Goal: Transaction & Acquisition: Purchase product/service

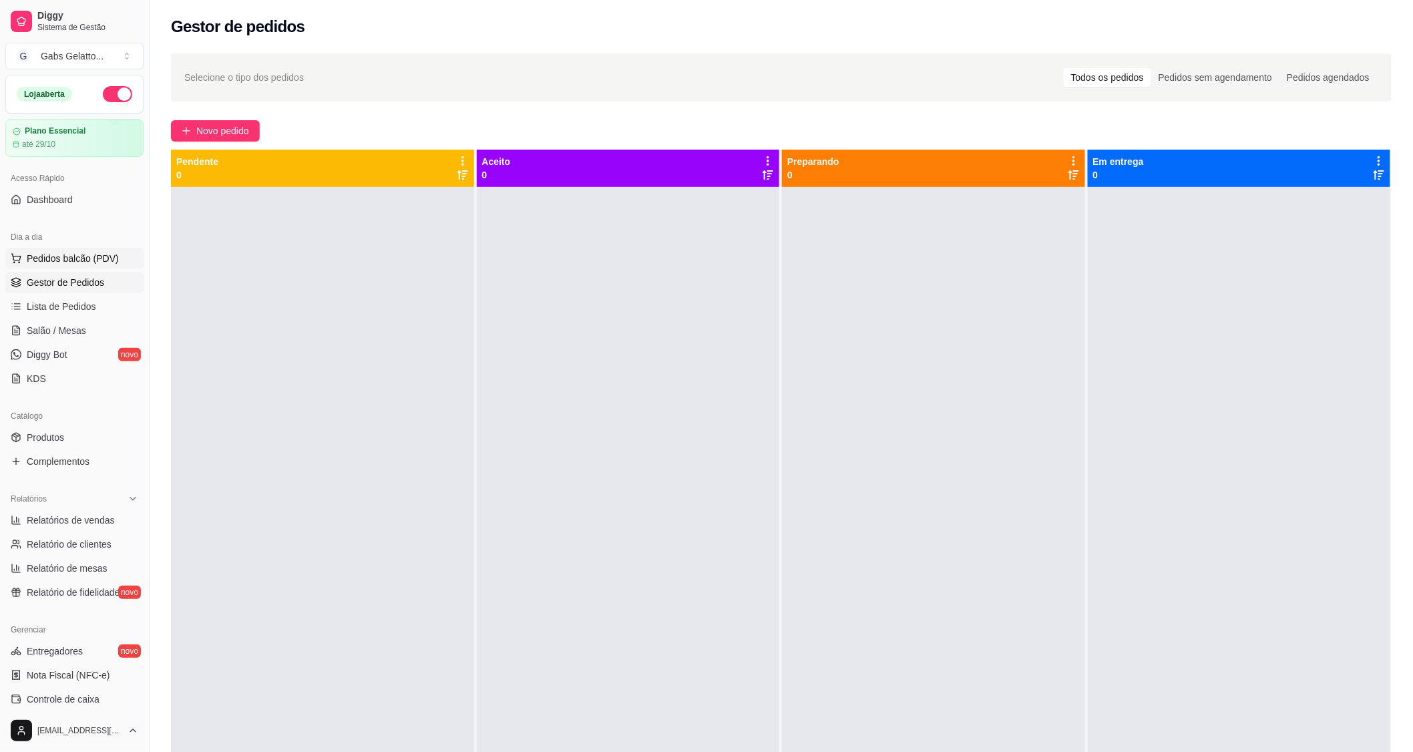
click at [109, 264] on span "Pedidos balcão (PDV)" at bounding box center [73, 258] width 92 height 13
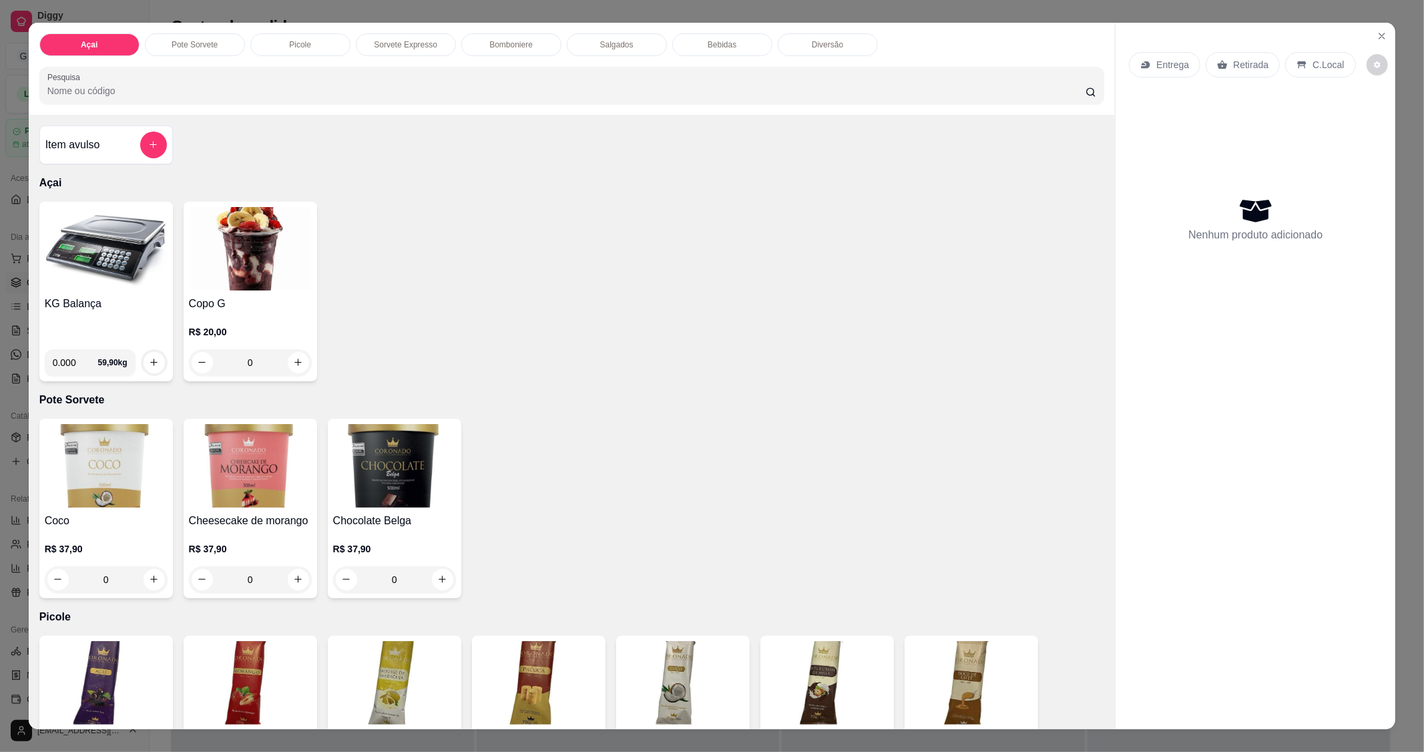
click at [116, 260] on img at bounding box center [106, 248] width 123 height 83
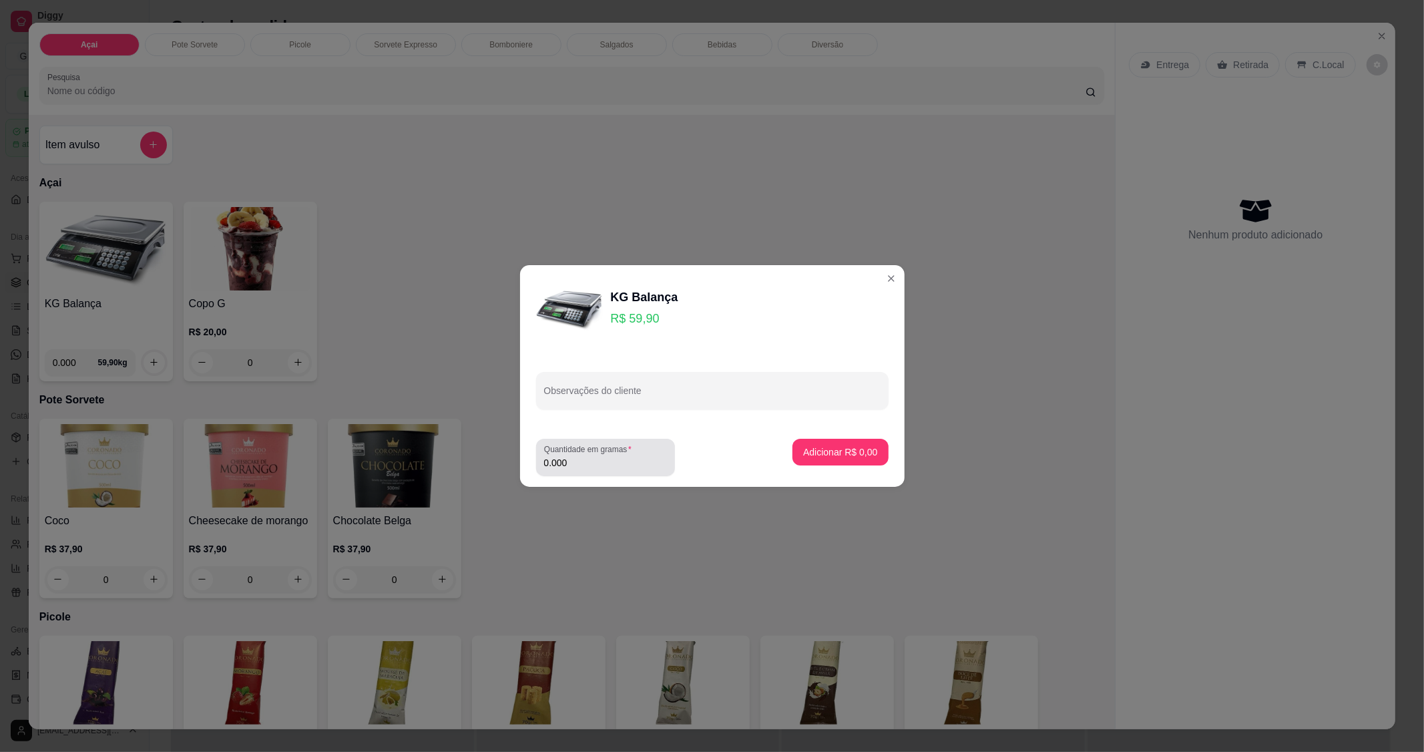
click at [584, 461] on input "0.000" at bounding box center [605, 462] width 123 height 13
type input "0.404"
click at [832, 449] on p "Adicionar R$ 24,20" at bounding box center [837, 451] width 79 height 13
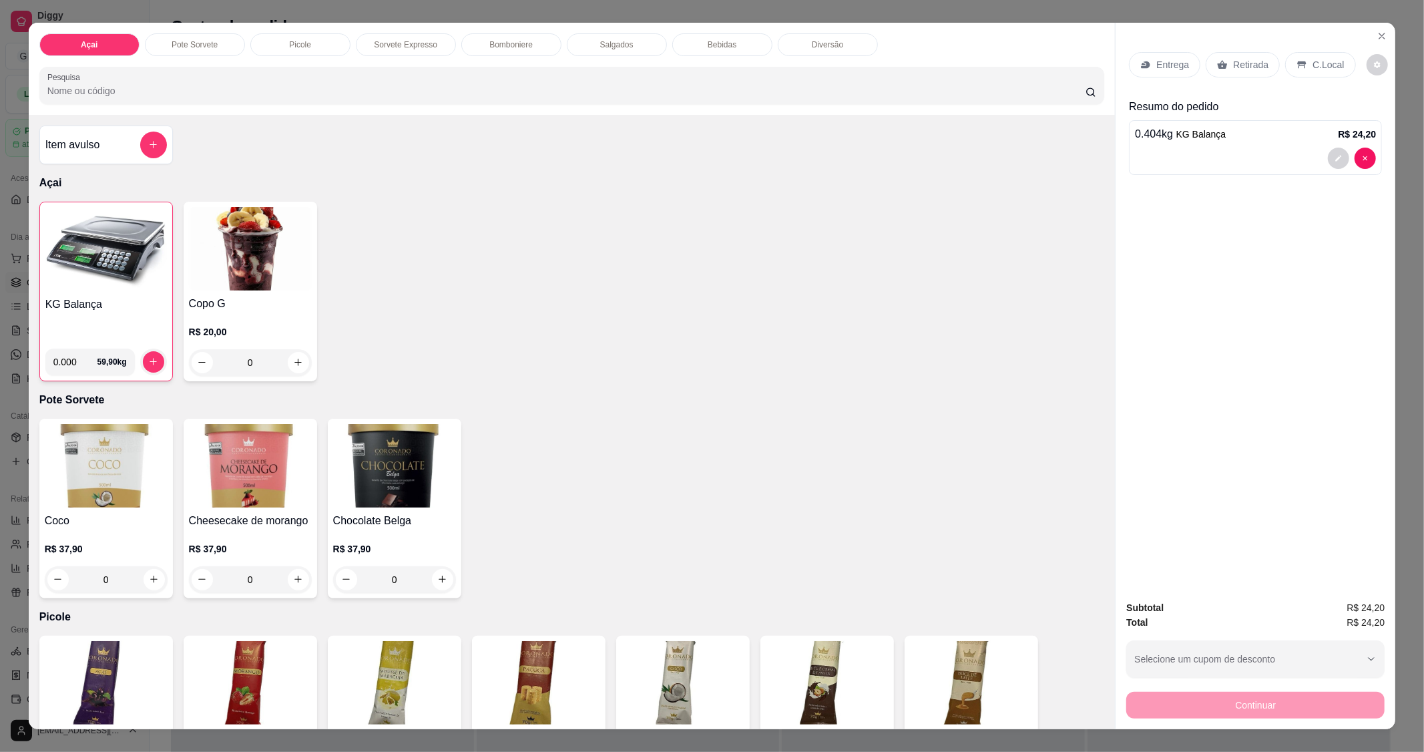
click at [1317, 55] on div "C.Local" at bounding box center [1320, 64] width 70 height 25
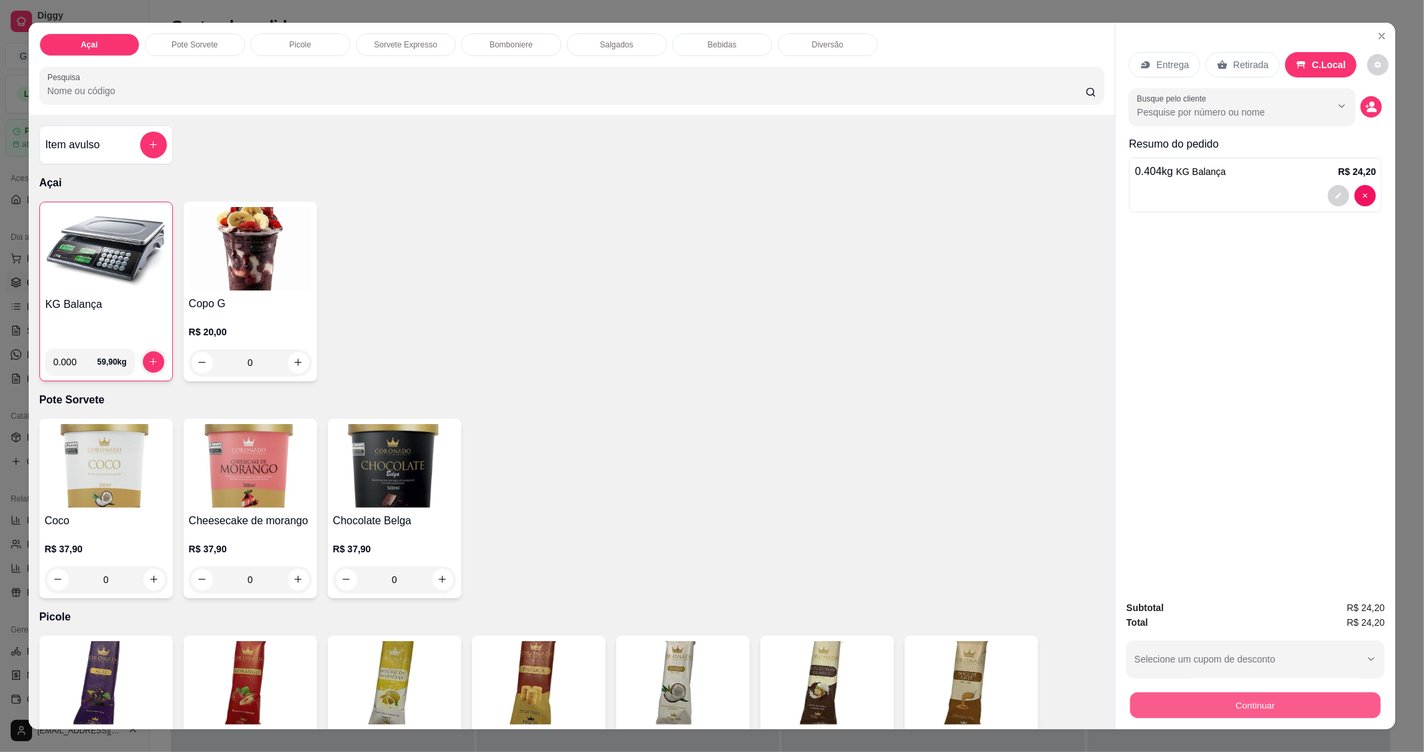
click at [1247, 699] on button "Continuar" at bounding box center [1255, 705] width 250 height 26
click at [1257, 709] on button "Continuar" at bounding box center [1255, 705] width 258 height 27
click at [1172, 702] on button "Continuar" at bounding box center [1255, 705] width 258 height 27
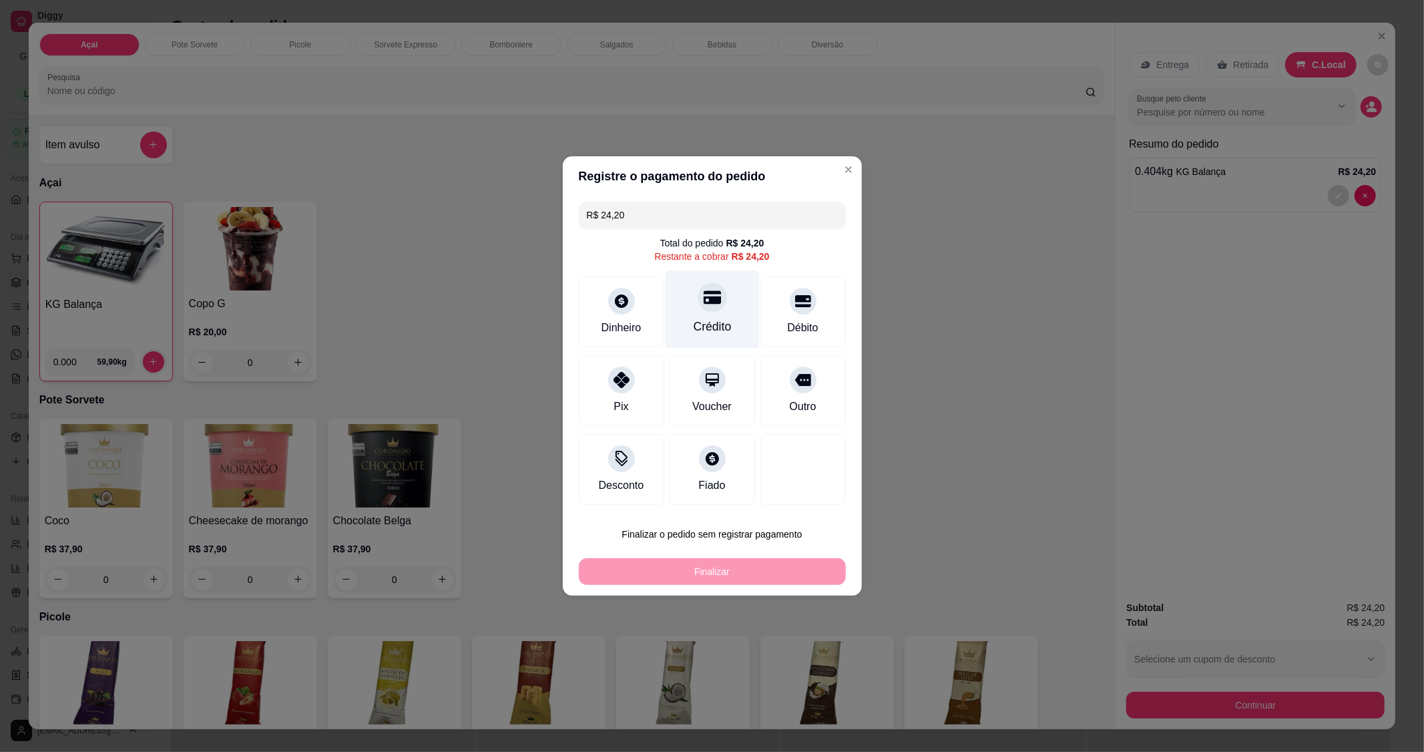
click at [703, 318] on div "Crédito" at bounding box center [712, 309] width 94 height 78
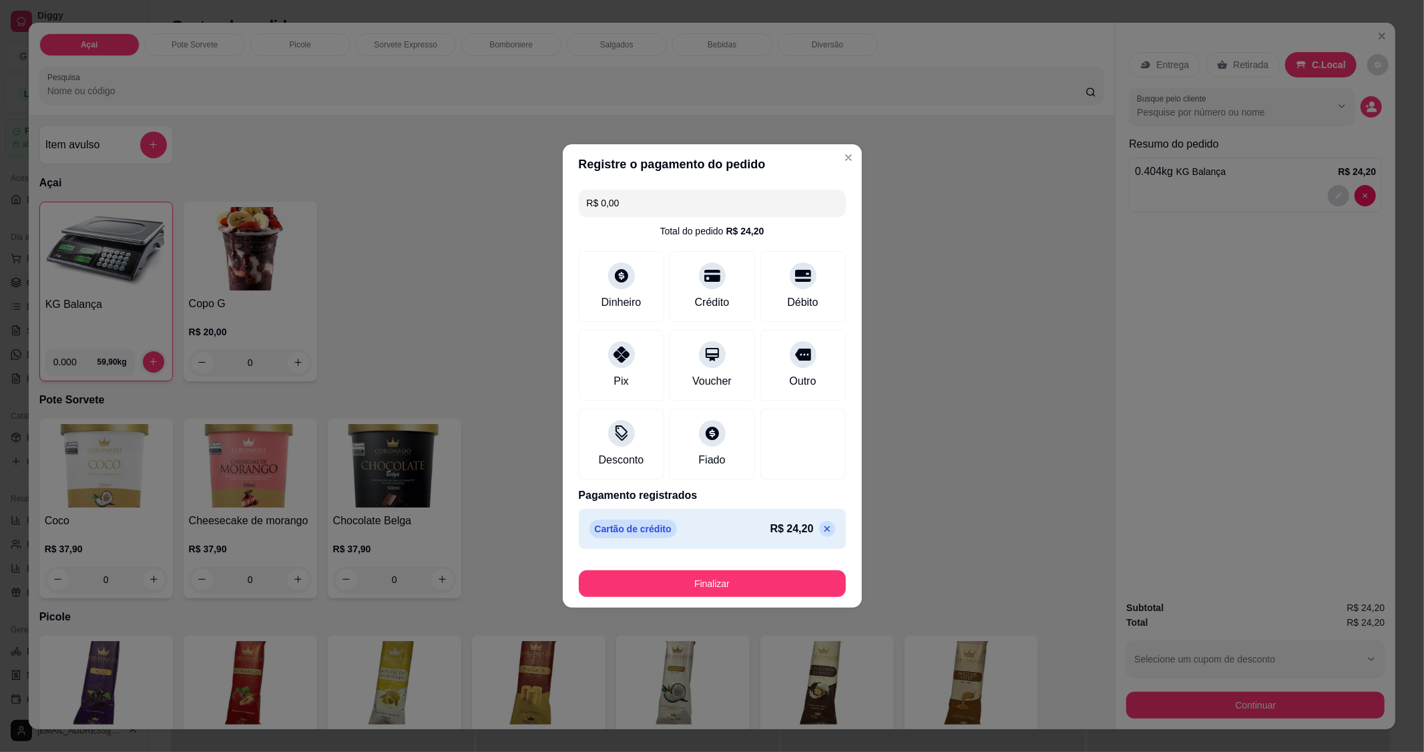
click at [698, 532] on div "Cartão de crédito R$ 24,20" at bounding box center [713, 528] width 246 height 19
click at [676, 579] on button "Finalizar" at bounding box center [712, 583] width 267 height 27
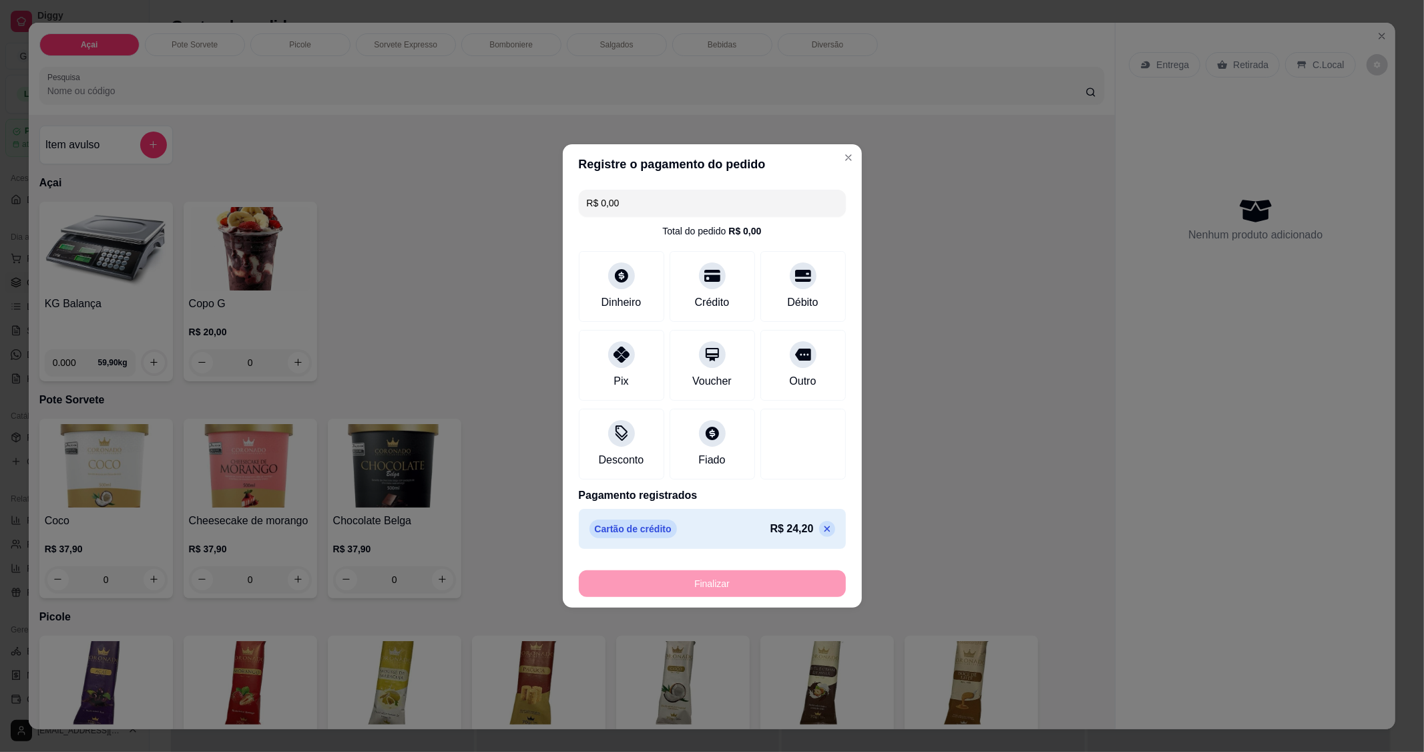
type input "-R$ 24,20"
